Goal: Information Seeking & Learning: Learn about a topic

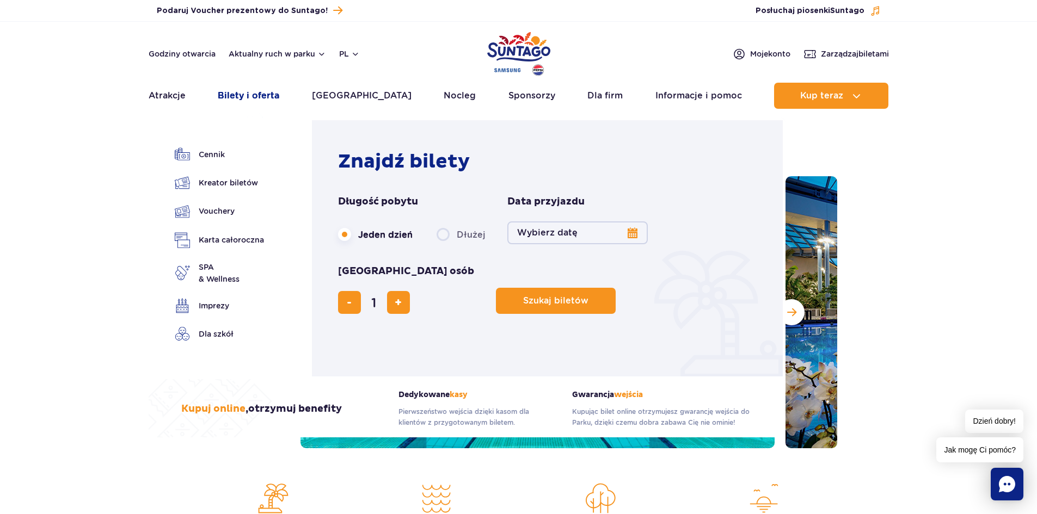
click at [251, 94] on link "Bilety i oferta" at bounding box center [248, 96] width 61 height 26
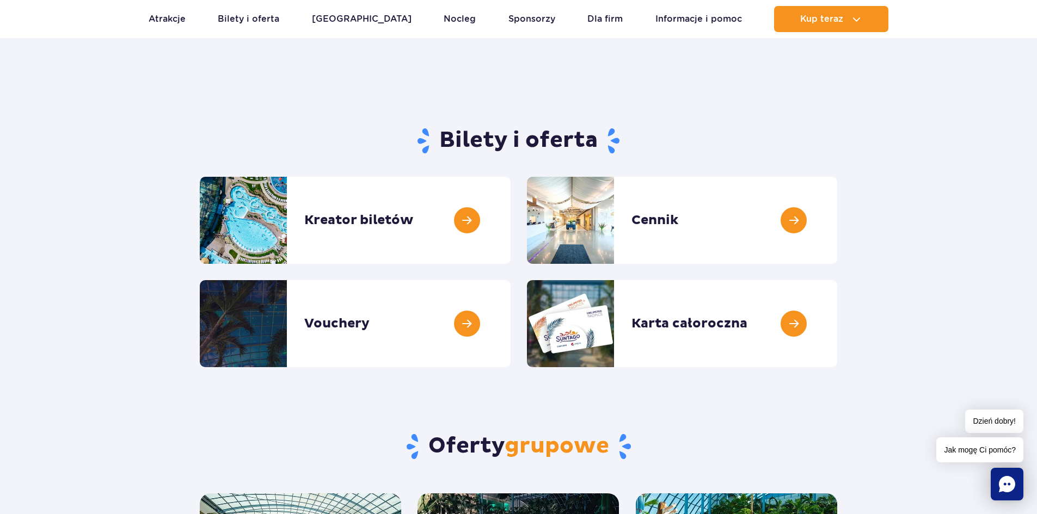
scroll to position [54, 0]
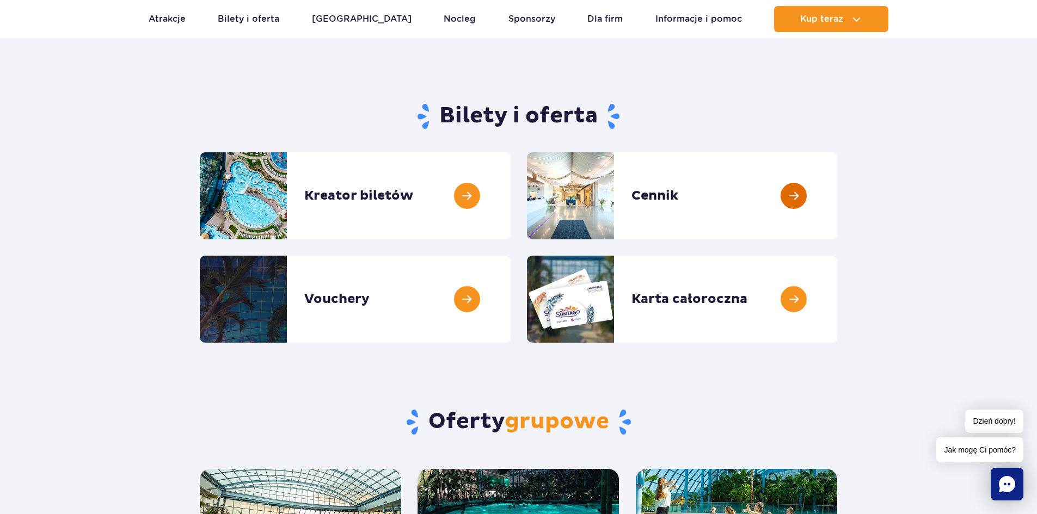
click at [837, 194] on link at bounding box center [837, 195] width 0 height 87
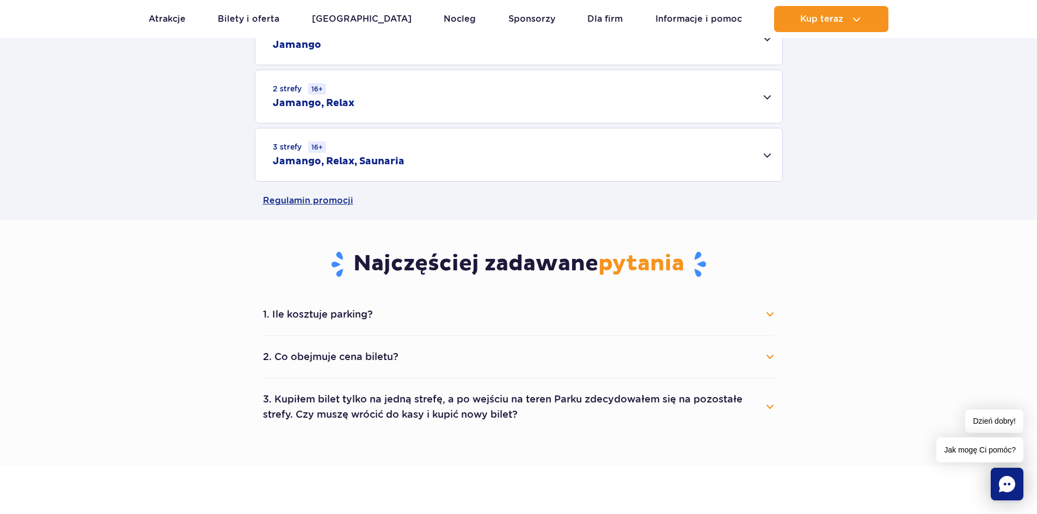
scroll to position [435, 0]
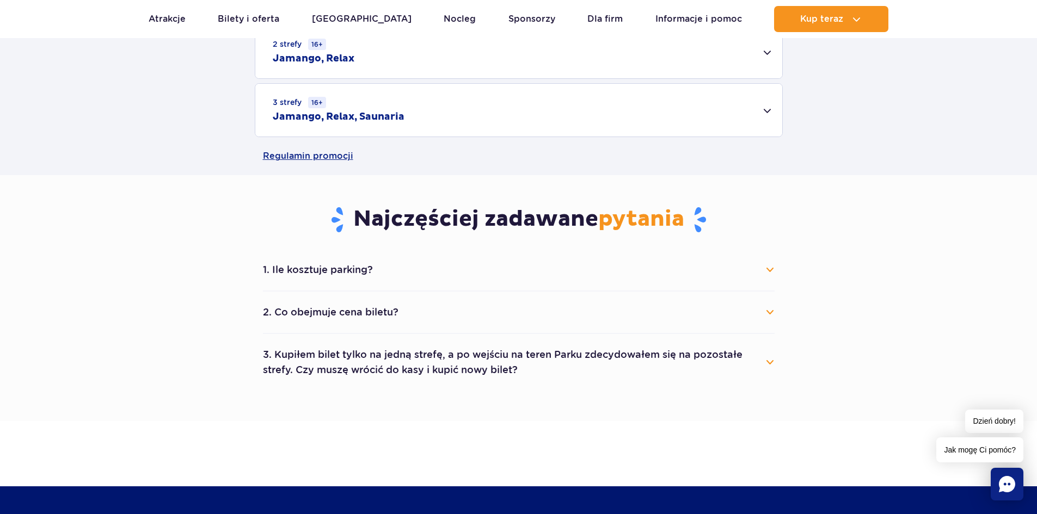
click at [768, 269] on button "1. Ile kosztuje parking?" at bounding box center [518, 270] width 511 height 24
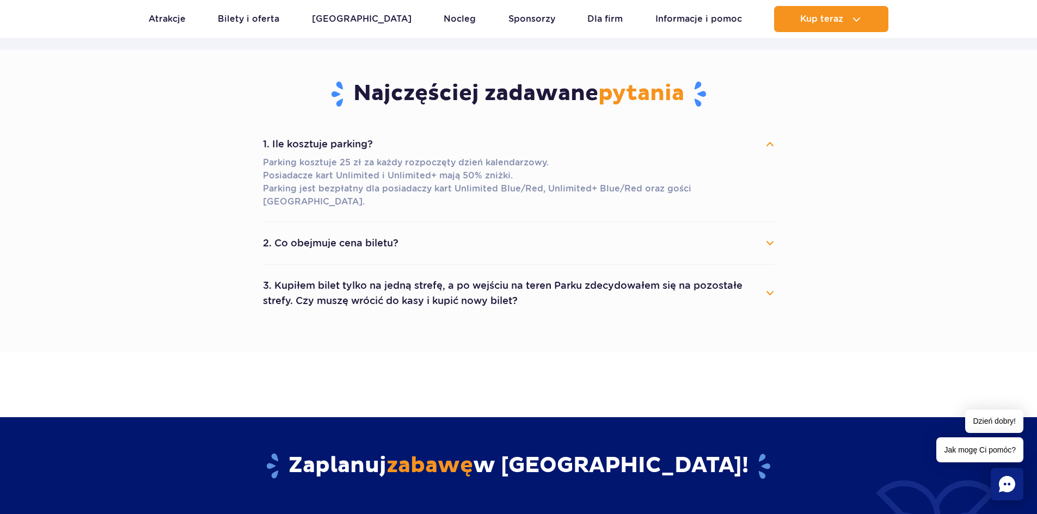
scroll to position [599, 0]
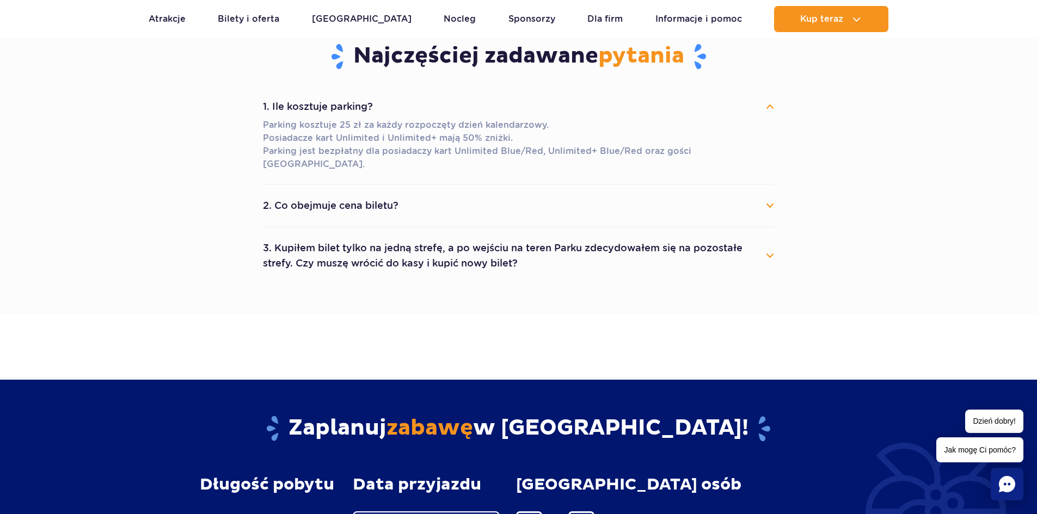
click at [770, 242] on button "3. Kupiłem bilet tylko na jedną strefę, a po wejściu na teren Parku zdecydowałe…" at bounding box center [518, 255] width 511 height 39
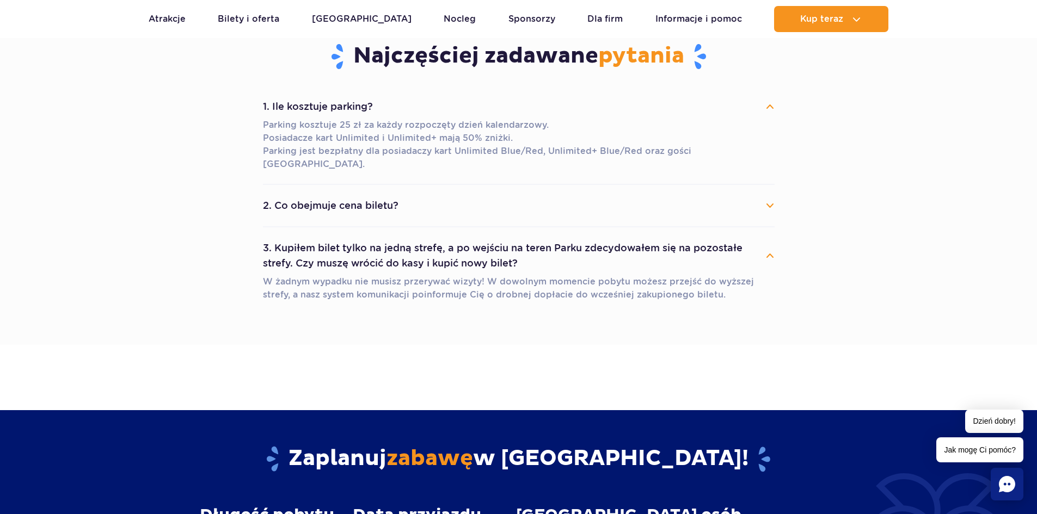
click at [774, 238] on button "3. Kupiłem bilet tylko na jedną strefę, a po wejściu na teren Parku zdecydowałe…" at bounding box center [518, 255] width 511 height 39
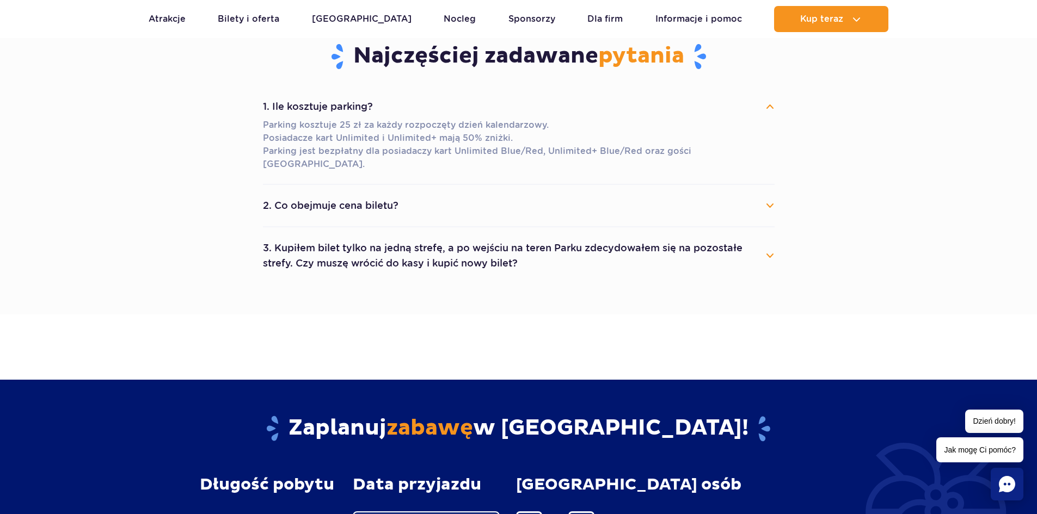
click at [768, 194] on button "2. Co obejmuje cena biletu?" at bounding box center [518, 206] width 511 height 24
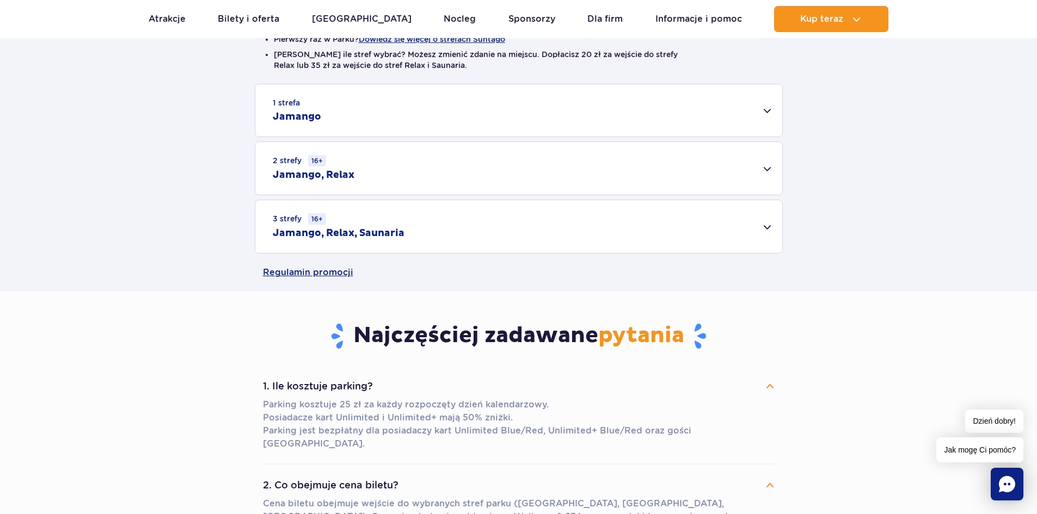
scroll to position [272, 0]
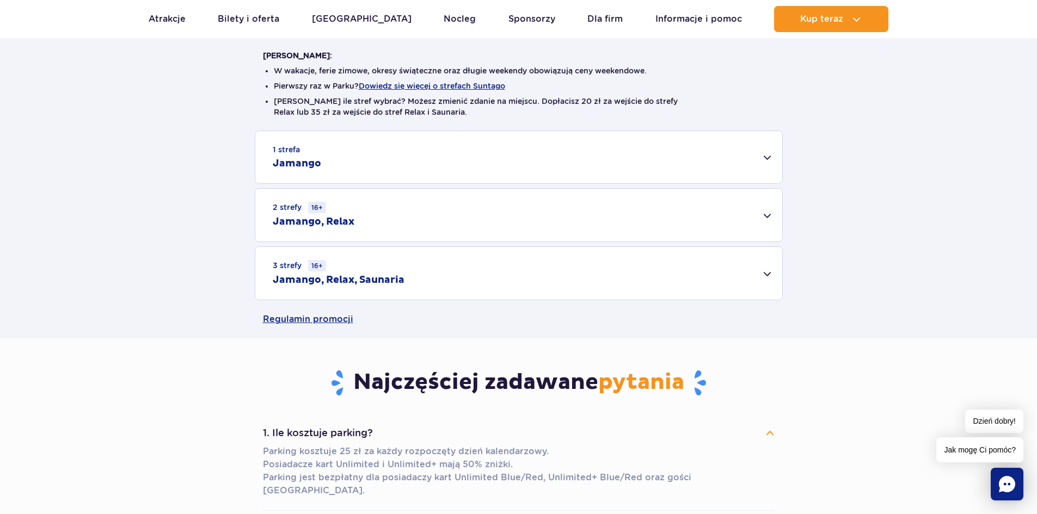
click at [767, 270] on div "3 strefy 16+ Jamango, Relax, Saunaria" at bounding box center [518, 273] width 527 height 53
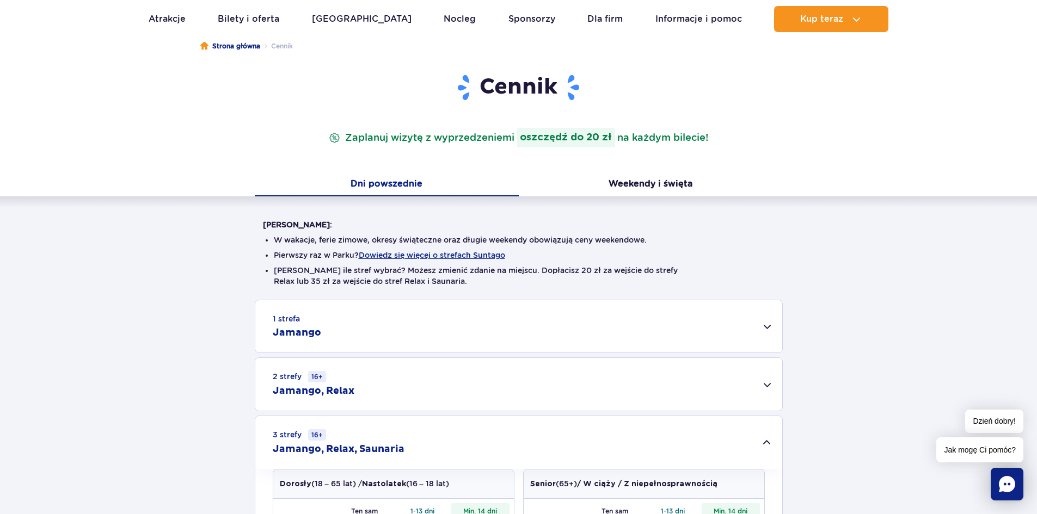
scroll to position [0, 0]
